Goal: Find specific page/section: Find specific page/section

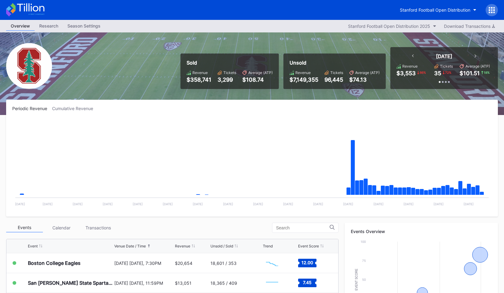
click at [413, 56] on icon at bounding box center [413, 56] width 2 height 3
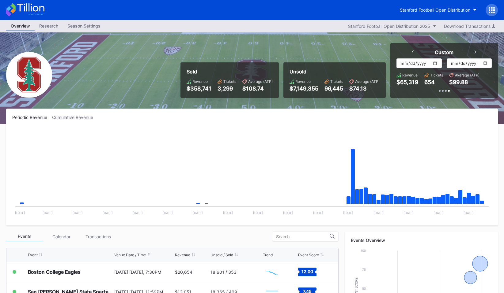
click at [474, 53] on div "Custom" at bounding box center [444, 52] width 77 height 6
click at [475, 53] on icon at bounding box center [476, 52] width 2 height 3
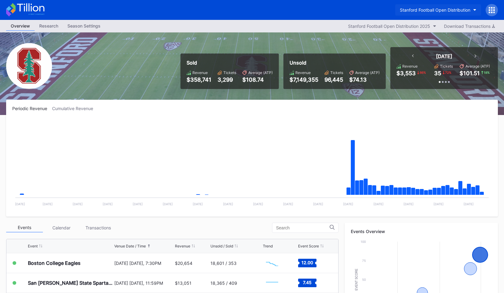
click at [444, 10] on div "Stanford Football Open Distribution" at bounding box center [435, 9] width 70 height 5
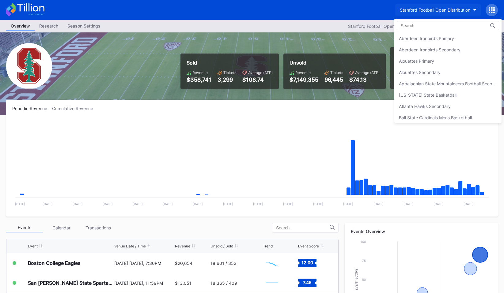
scroll to position [1916, 0]
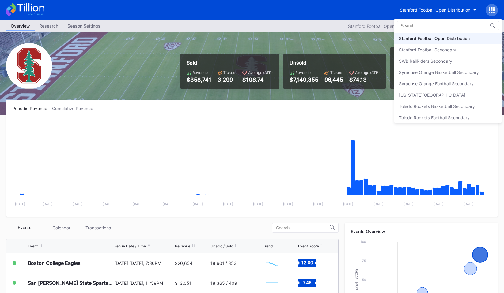
click at [434, 38] on div "Stanford Football Open Distribution" at bounding box center [434, 38] width 71 height 5
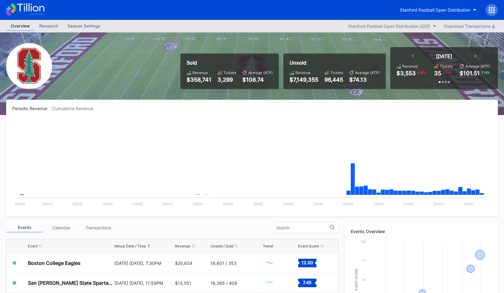
click at [496, 7] on div at bounding box center [492, 10] width 12 height 12
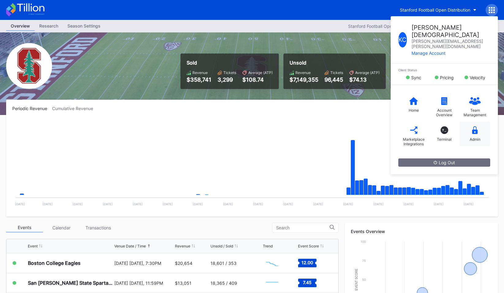
click at [476, 137] on div "Admin" at bounding box center [475, 139] width 11 height 5
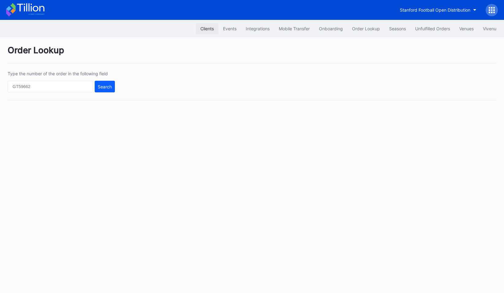
click at [204, 25] on button "Clients" at bounding box center [207, 28] width 23 height 11
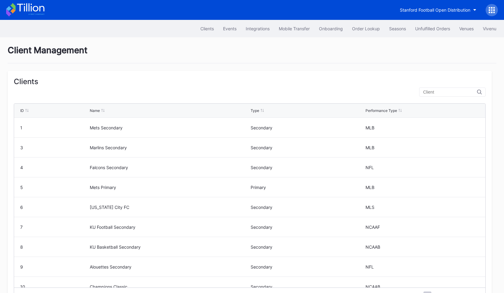
click at [40, 12] on icon at bounding box center [25, 9] width 38 height 13
